Goal: Task Accomplishment & Management: Use online tool/utility

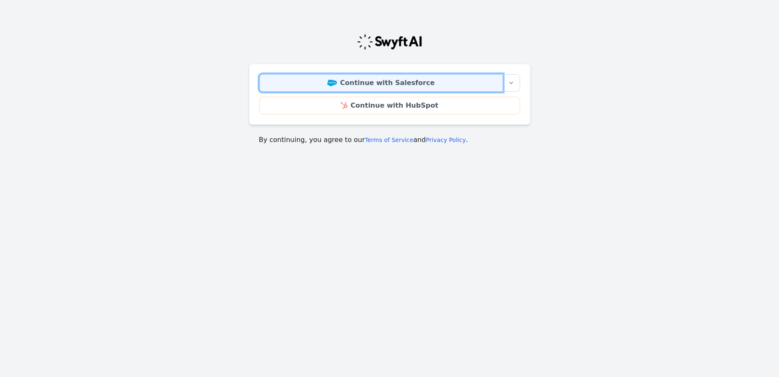
click at [406, 83] on link "Continue with Salesforce" at bounding box center [380, 83] width 243 height 18
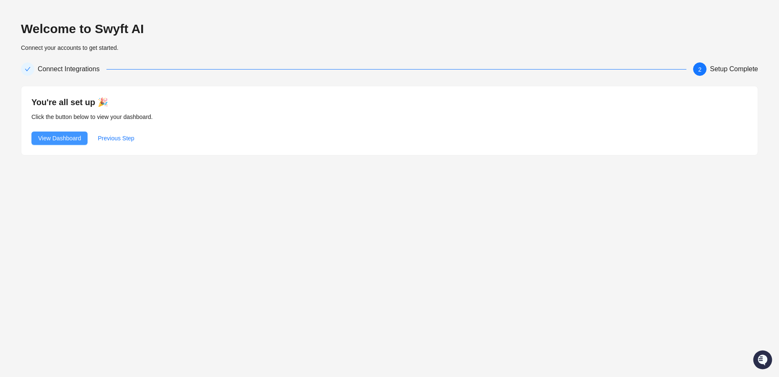
click at [55, 137] on span "View Dashboard" at bounding box center [59, 138] width 43 height 9
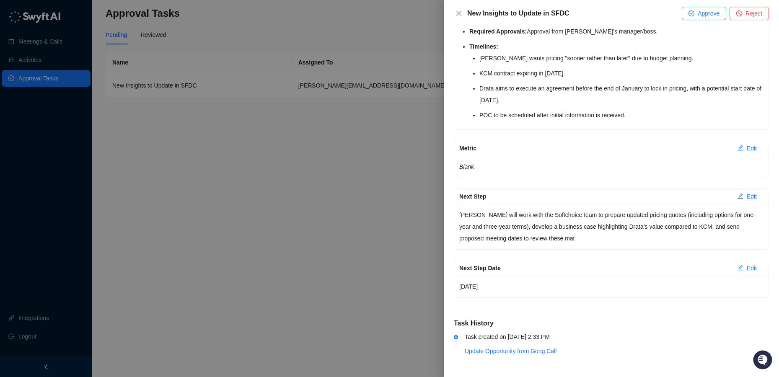
scroll to position [1540, 0]
click at [701, 10] on span "Approve" at bounding box center [709, 13] width 22 height 9
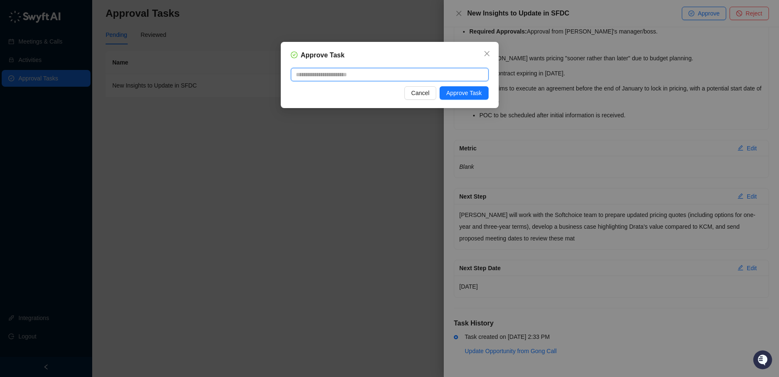
click at [413, 71] on textarea at bounding box center [390, 74] width 198 height 13
click at [478, 97] on span "Approve Task" at bounding box center [464, 92] width 36 height 9
